Goal: Check status: Check status

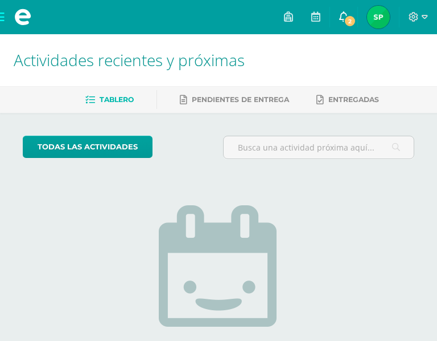
click at [352, 22] on span "2" at bounding box center [350, 21] width 13 height 13
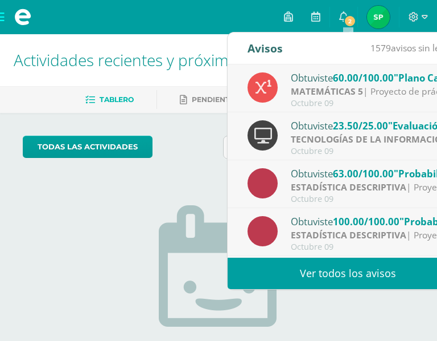
click at [383, 17] on img at bounding box center [378, 17] width 23 height 23
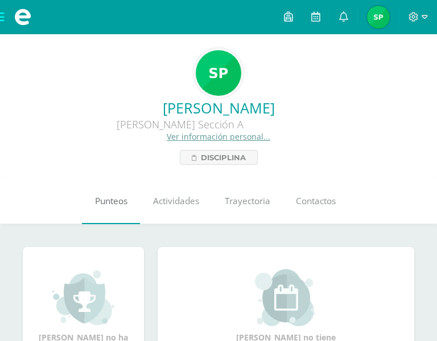
click at [112, 203] on link "Punteos" at bounding box center [111, 201] width 58 height 46
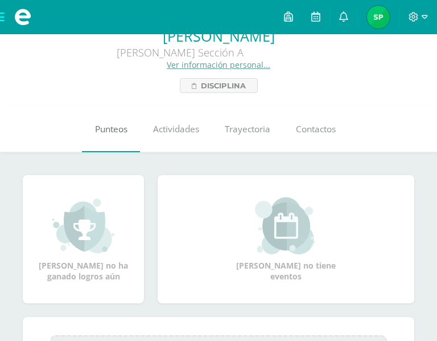
scroll to position [73, 0]
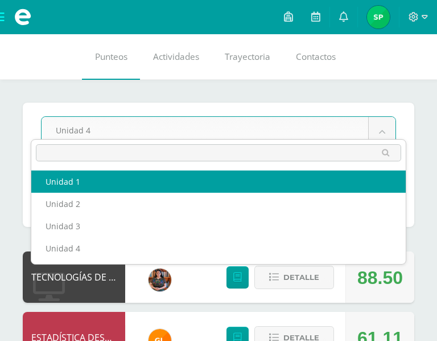
select select "Unidad 1"
